Goal: Task Accomplishment & Management: Manage account settings

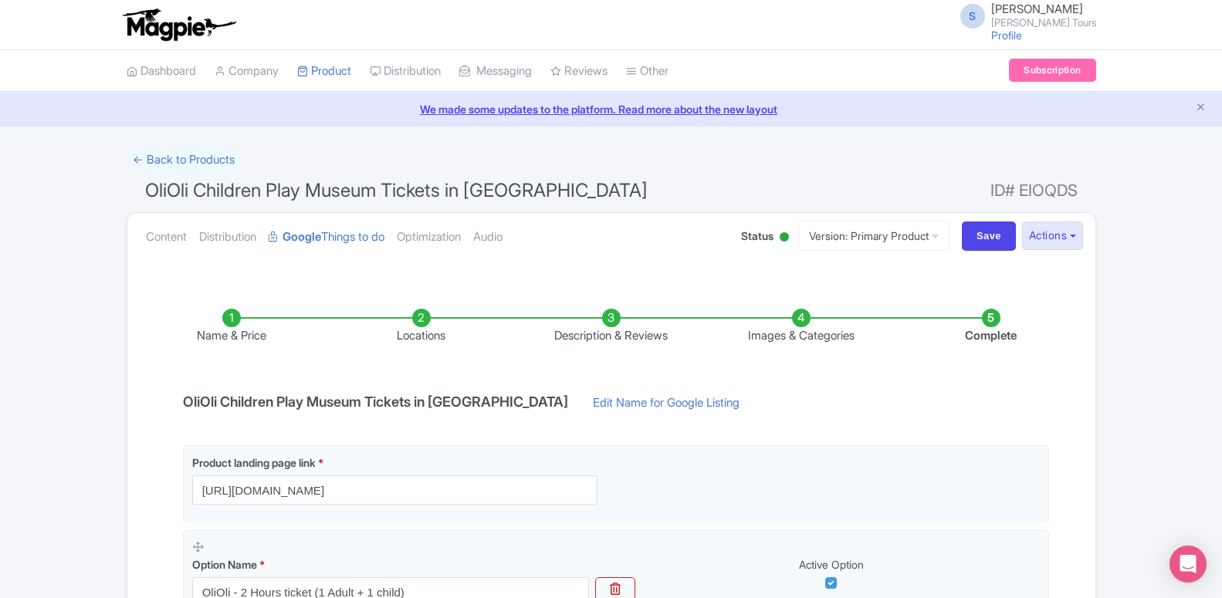
scroll to position [300, 0]
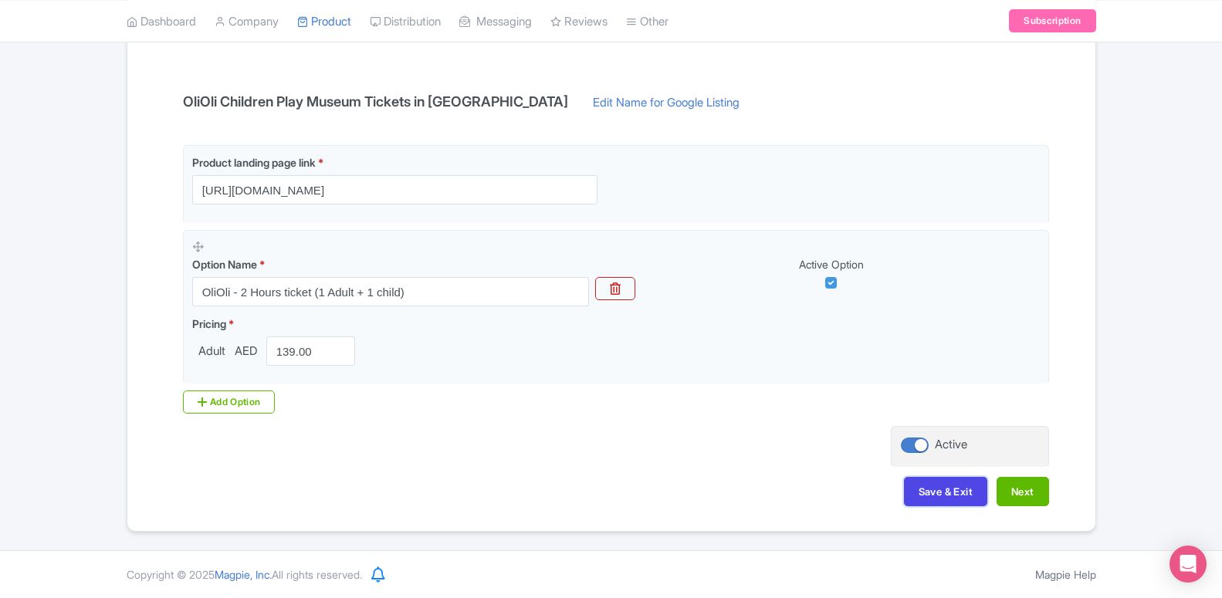
click at [967, 493] on button "Save & Exit" at bounding box center [945, 491] width 83 height 29
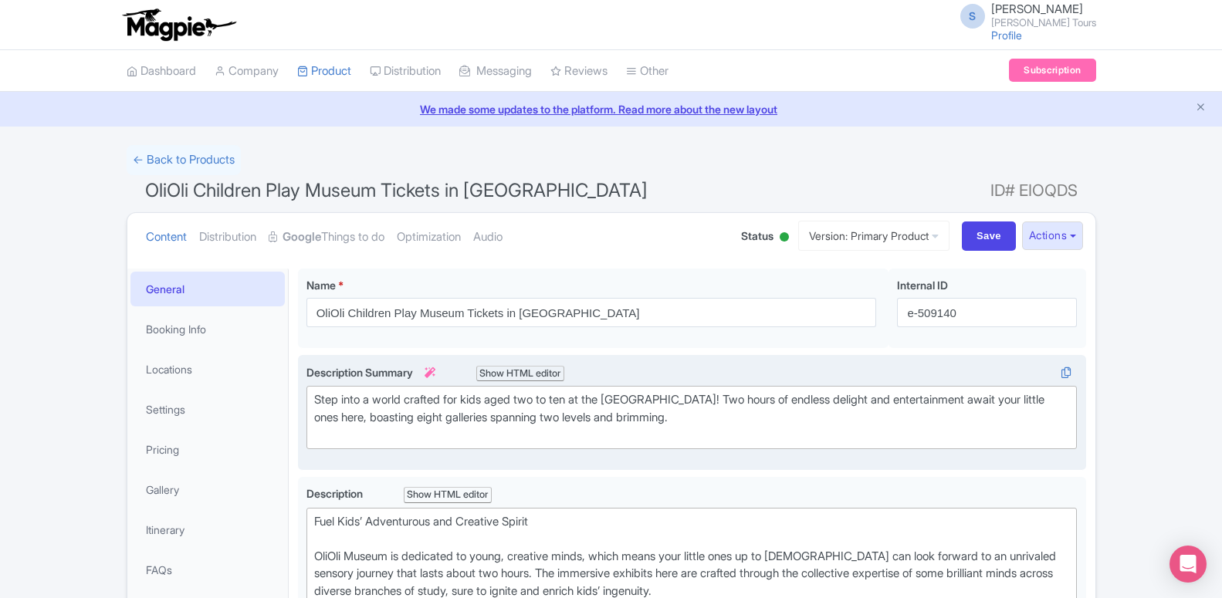
scroll to position [79, 0]
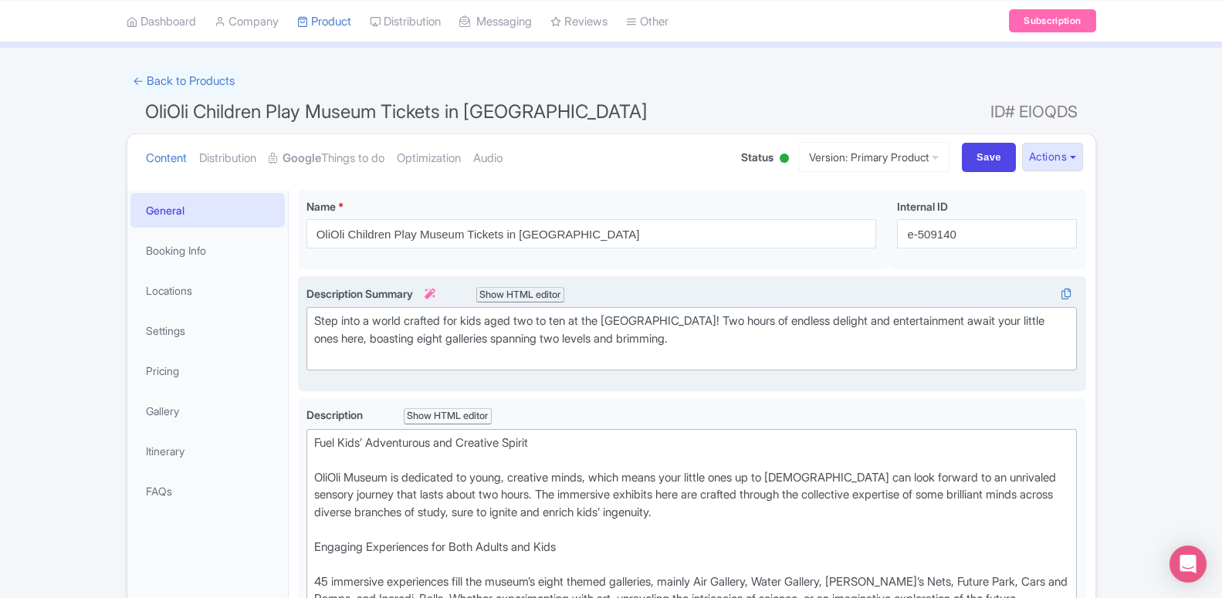
click at [352, 337] on div "Step into a world crafted for kids aged two to ten at the OliOli Children’s Mus…" at bounding box center [692, 339] width 756 height 52
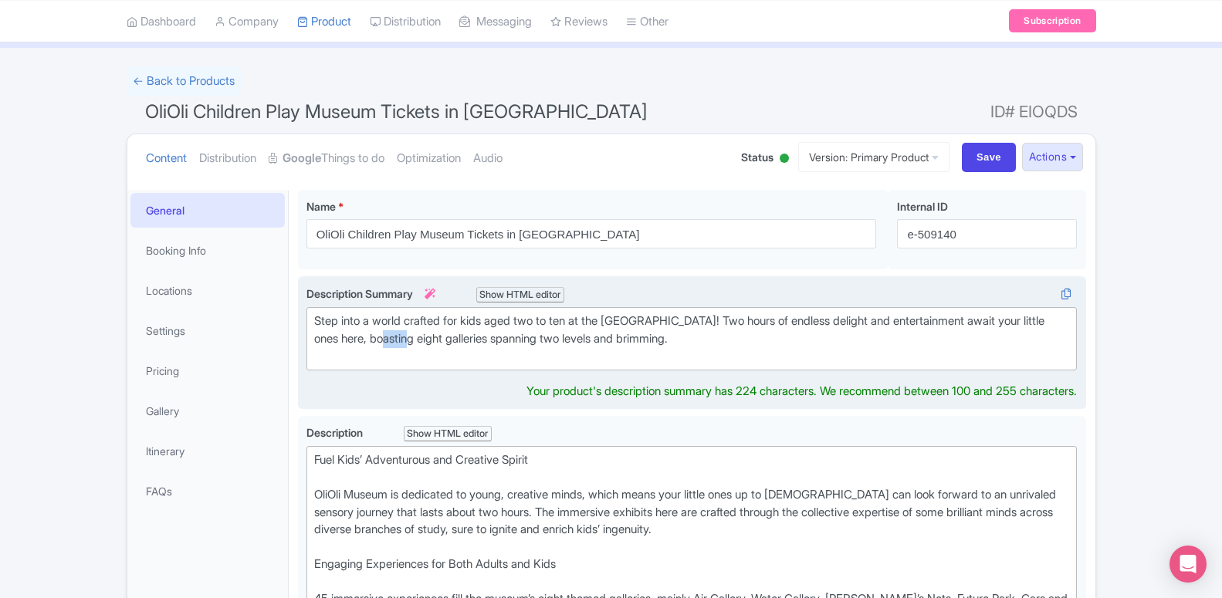
scroll to position [0, 0]
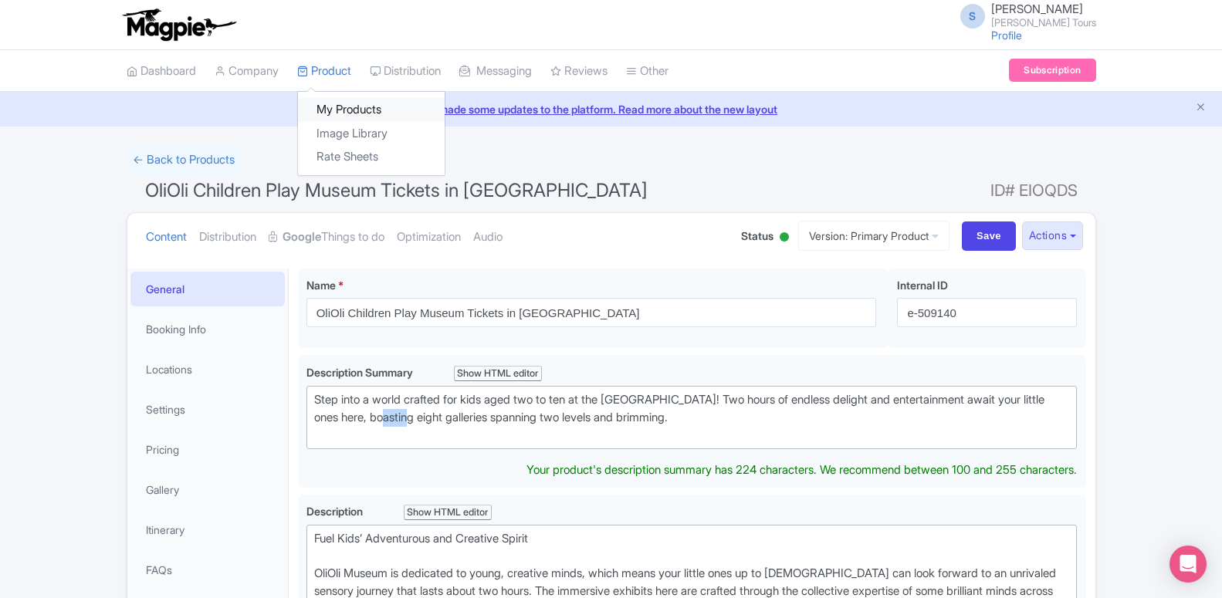
click at [342, 107] on link "My Products" at bounding box center [371, 110] width 147 height 24
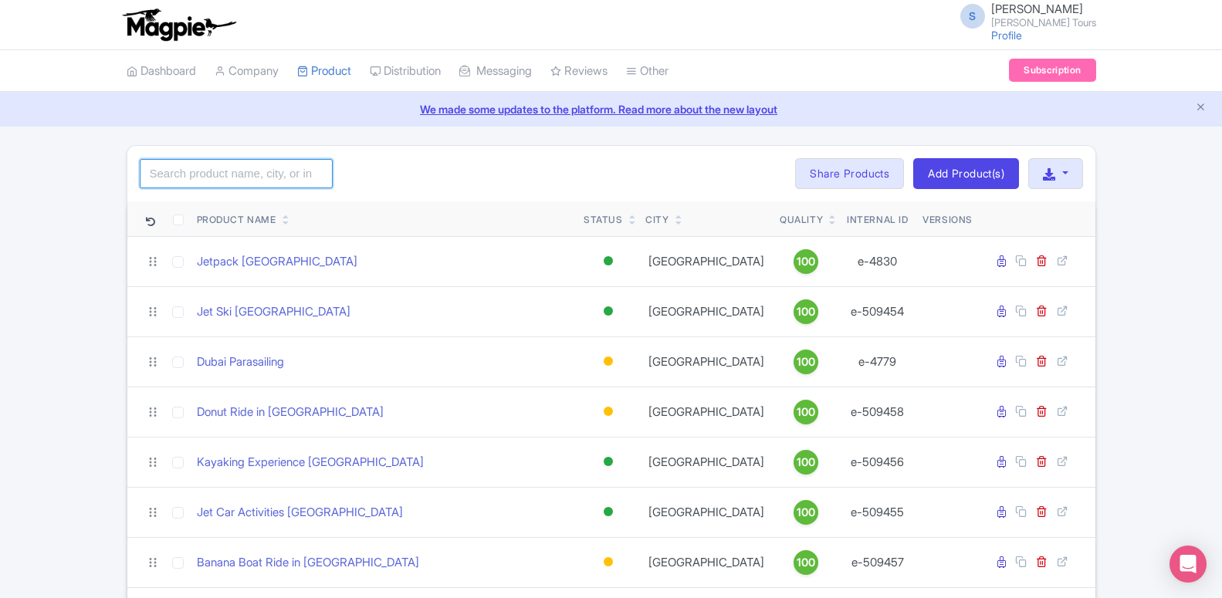
click at [298, 174] on input "search" at bounding box center [236, 173] width 193 height 29
type input "img"
click button "Search" at bounding box center [0, 0] width 0 height 0
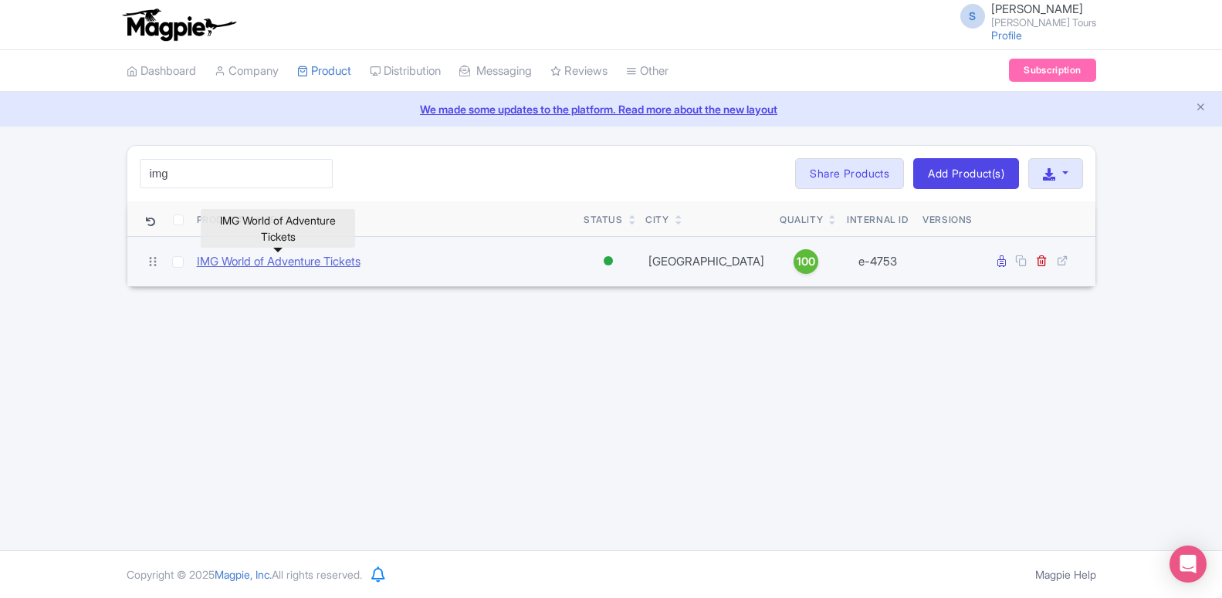
click at [299, 259] on link "IMG World of Adventure Tickets" at bounding box center [279, 262] width 164 height 18
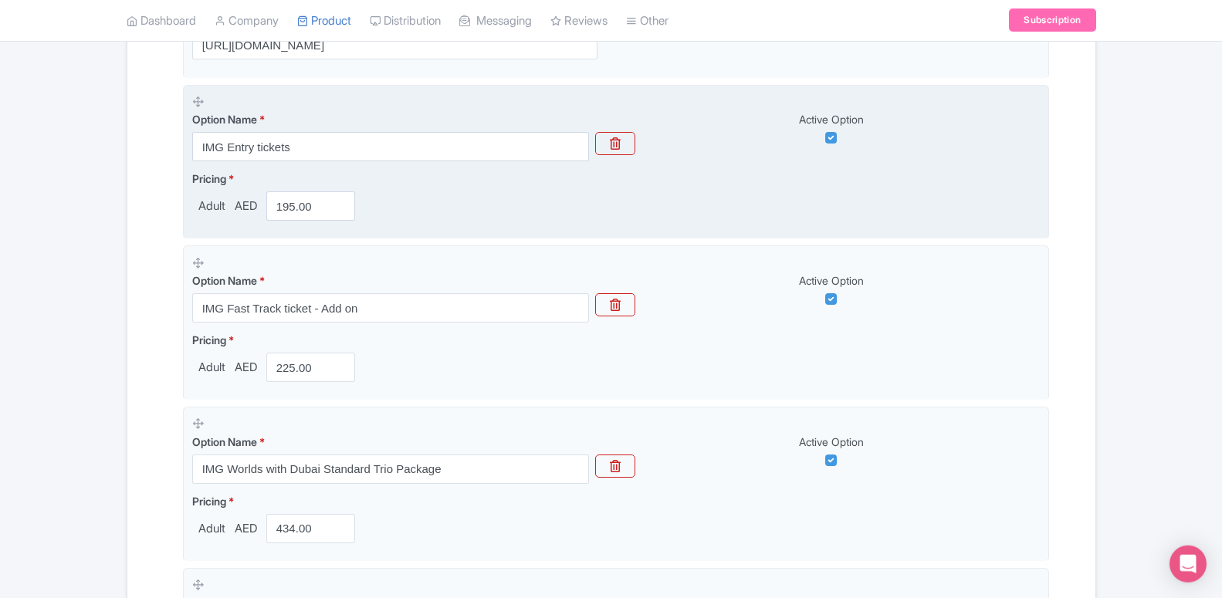
scroll to position [472, 0]
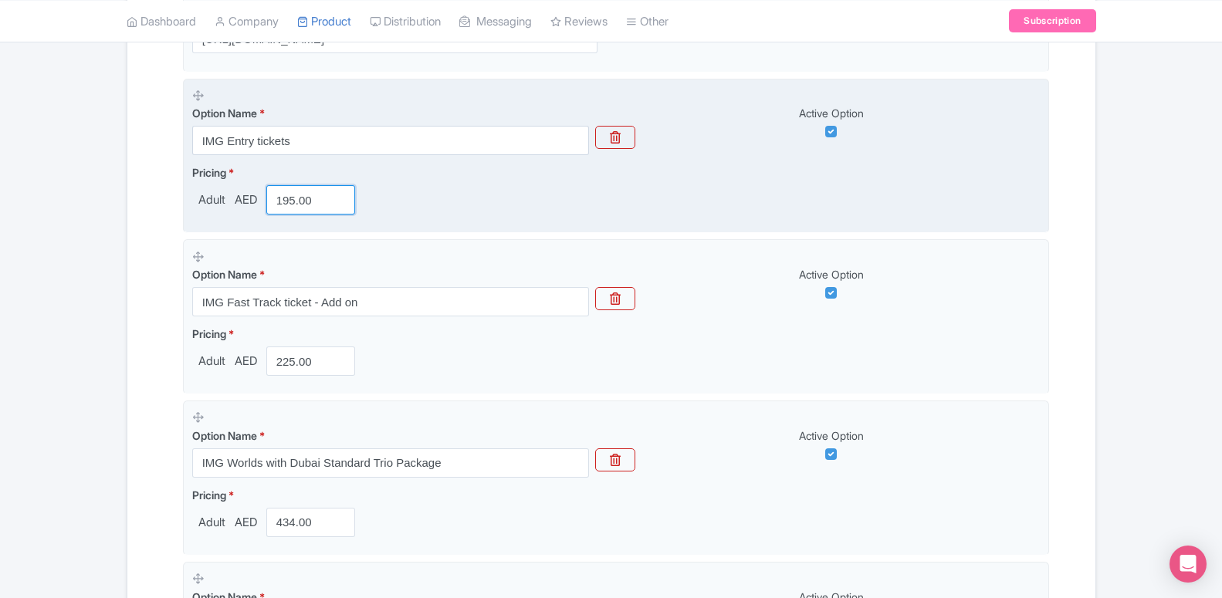
click at [311, 208] on input "195.00" at bounding box center [311, 199] width 90 height 29
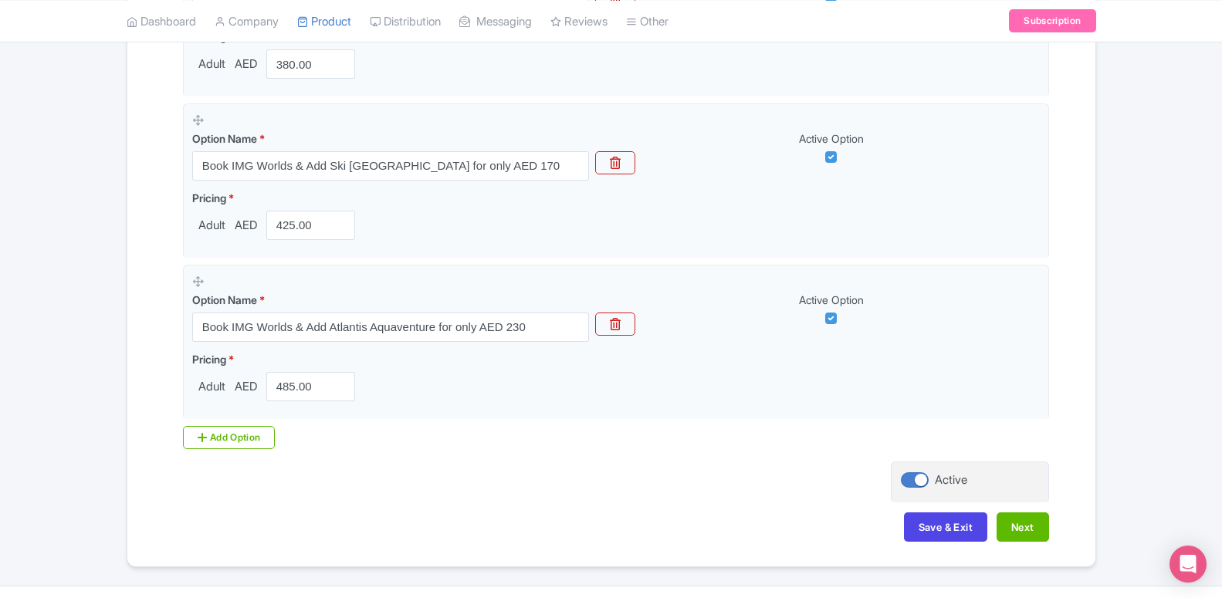
scroll to position [2096, 0]
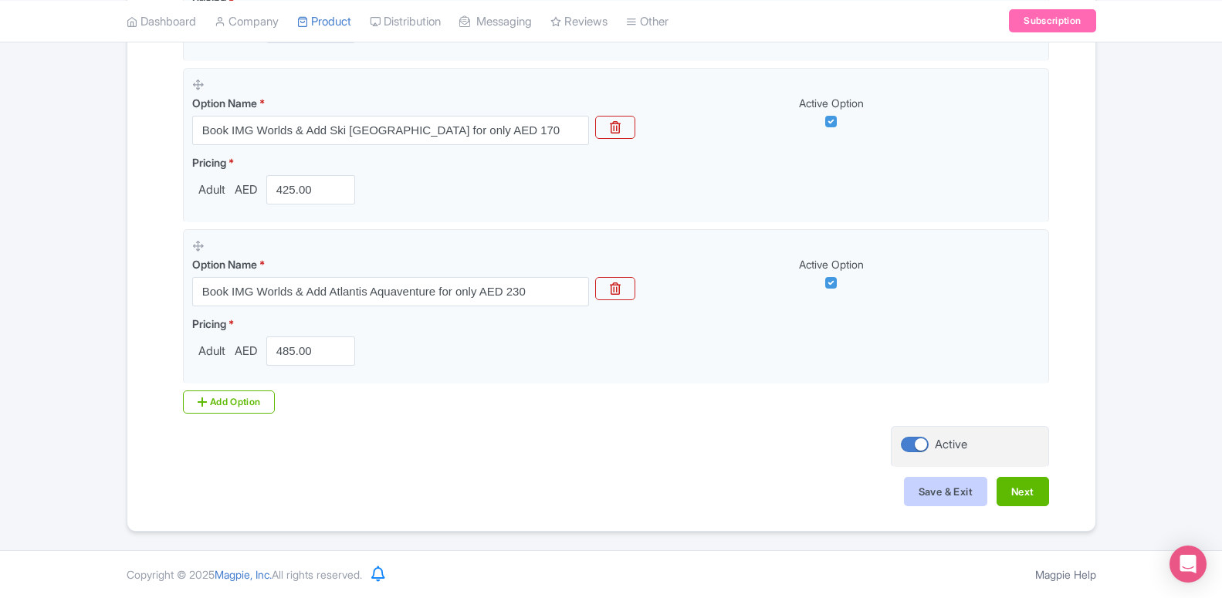
type input "255"
click at [941, 499] on button "Save & Exit" at bounding box center [945, 491] width 83 height 29
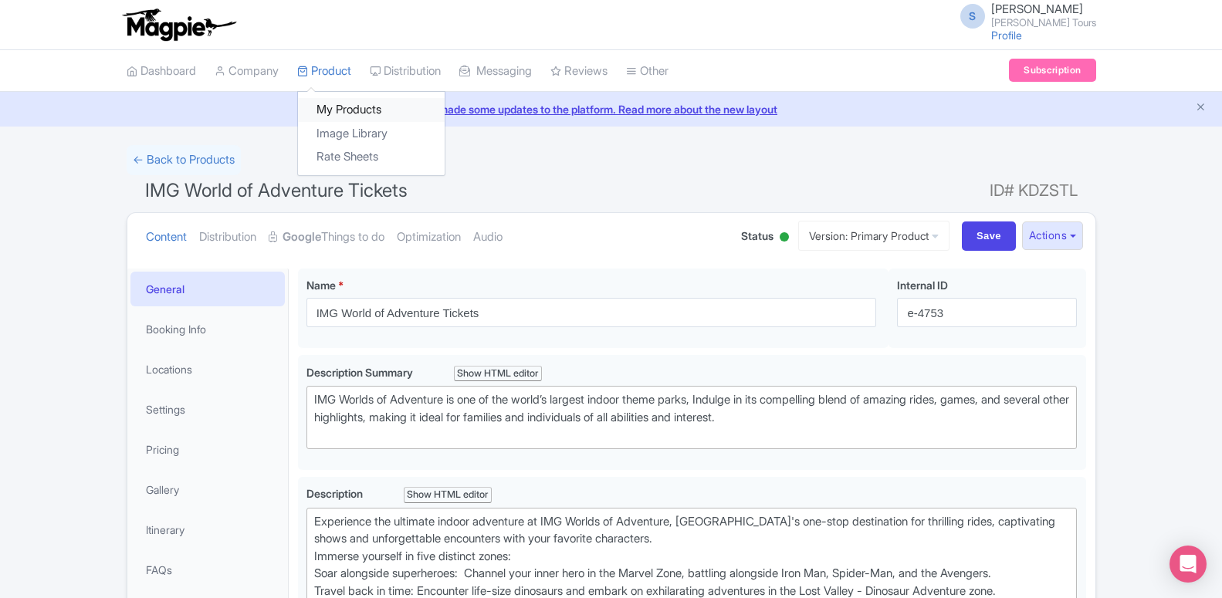
click at [336, 103] on link "My Products" at bounding box center [371, 110] width 147 height 24
